Goal: Task Accomplishment & Management: Manage account settings

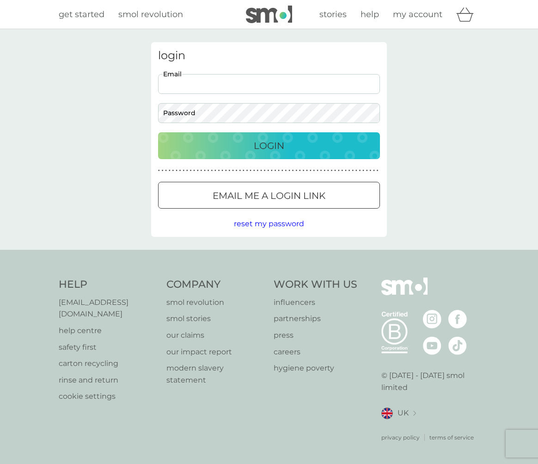
click at [231, 90] on input "Email" at bounding box center [269, 84] width 222 height 20
click at [158, 132] on button "Login" at bounding box center [269, 145] width 222 height 27
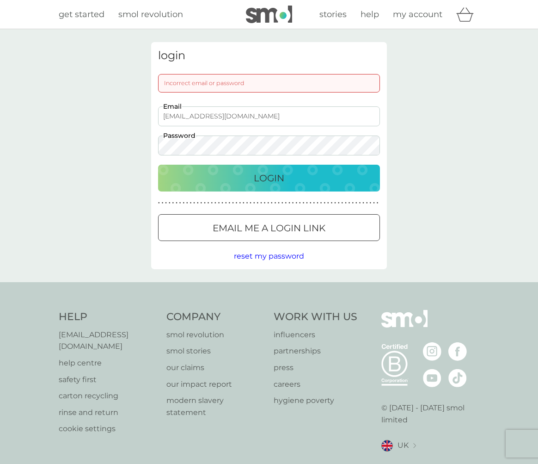
click at [158, 165] on button "Login" at bounding box center [269, 178] width 222 height 27
click at [219, 117] on input "[EMAIL_ADDRESS][DOMAIN_NAME]" at bounding box center [269, 116] width 222 height 20
type input "[EMAIL_ADDRESS][DOMAIN_NAME]"
click at [158, 165] on button "Login" at bounding box center [269, 178] width 222 height 27
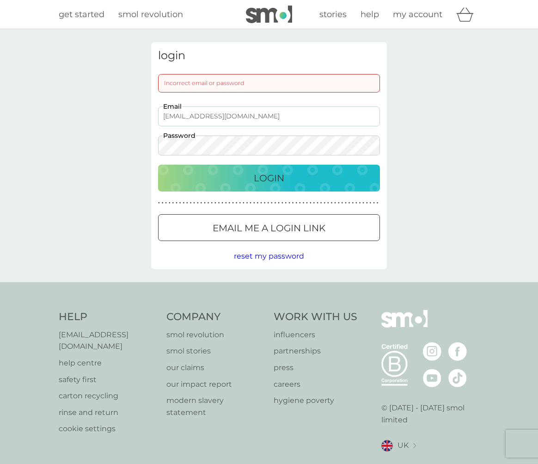
click at [158, 165] on button "Login" at bounding box center [269, 178] width 222 height 27
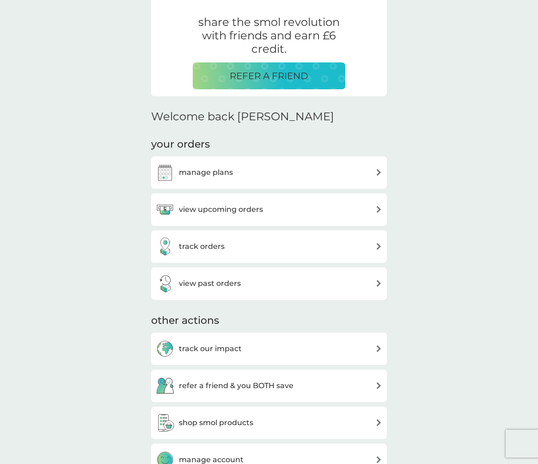
scroll to position [208, 0]
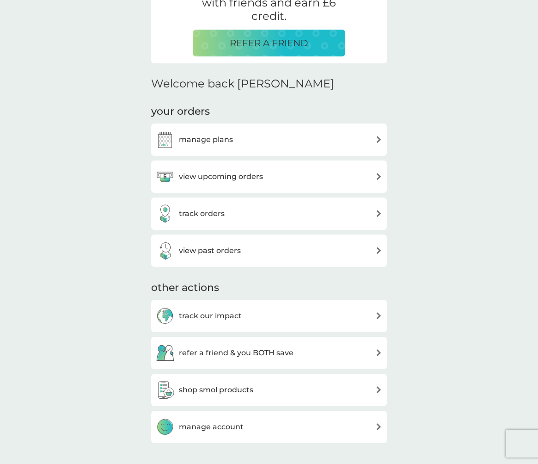
click at [246, 147] on div "manage plans" at bounding box center [269, 139] width 227 height 18
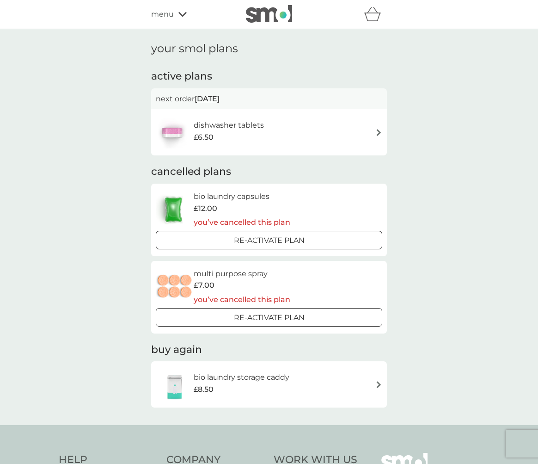
click at [245, 136] on div "£6.50" at bounding box center [229, 137] width 70 height 12
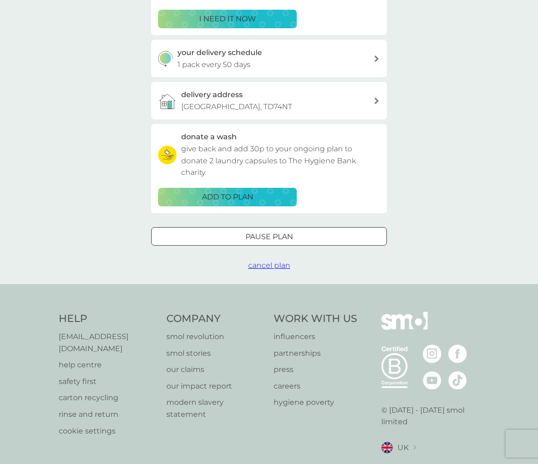
scroll to position [215, 0]
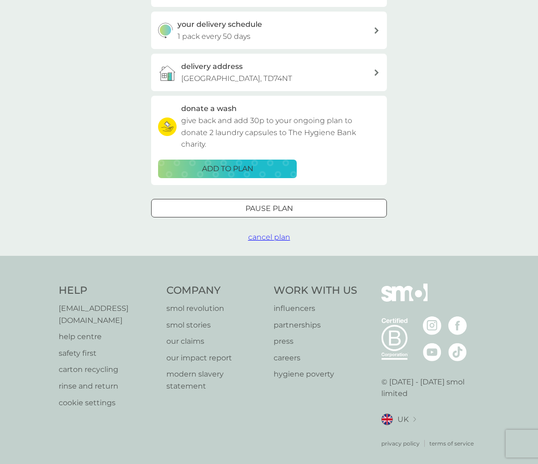
click at [262, 239] on span "cancel plan" at bounding box center [269, 237] width 42 height 9
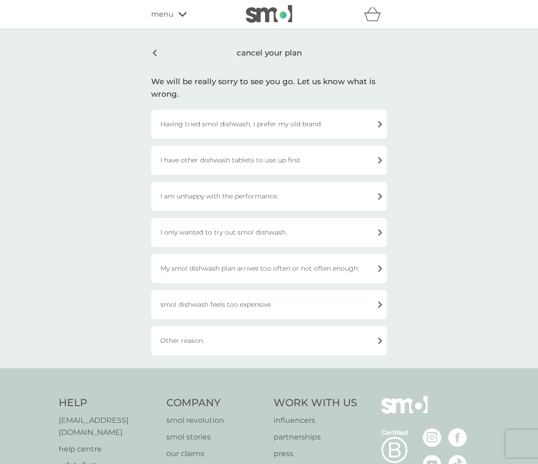
click at [191, 130] on div "Having tried smol dishwash, I prefer my old brand." at bounding box center [269, 124] width 236 height 29
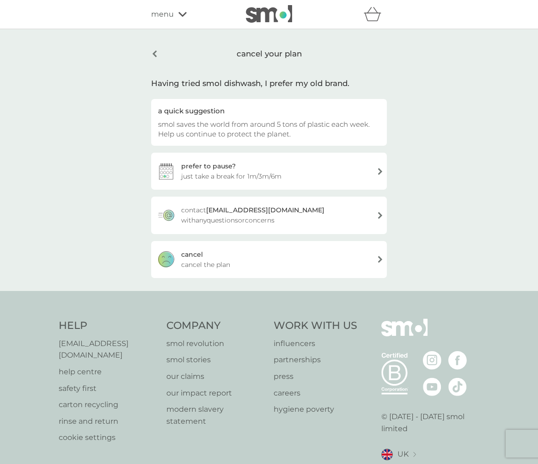
click at [251, 265] on div "cancel cancel the plan" at bounding box center [269, 259] width 236 height 37
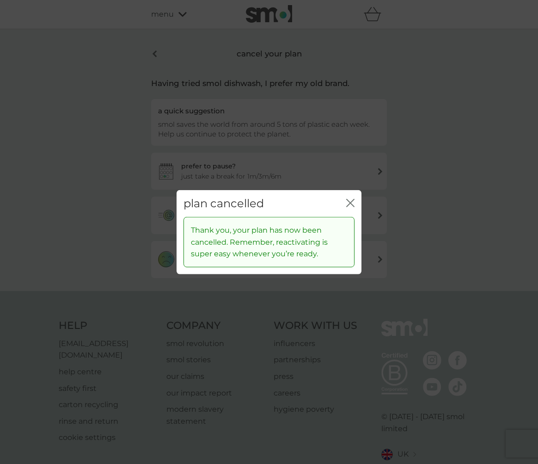
click at [353, 201] on icon "close" at bounding box center [350, 202] width 8 height 8
